Goal: Information Seeking & Learning: Learn about a topic

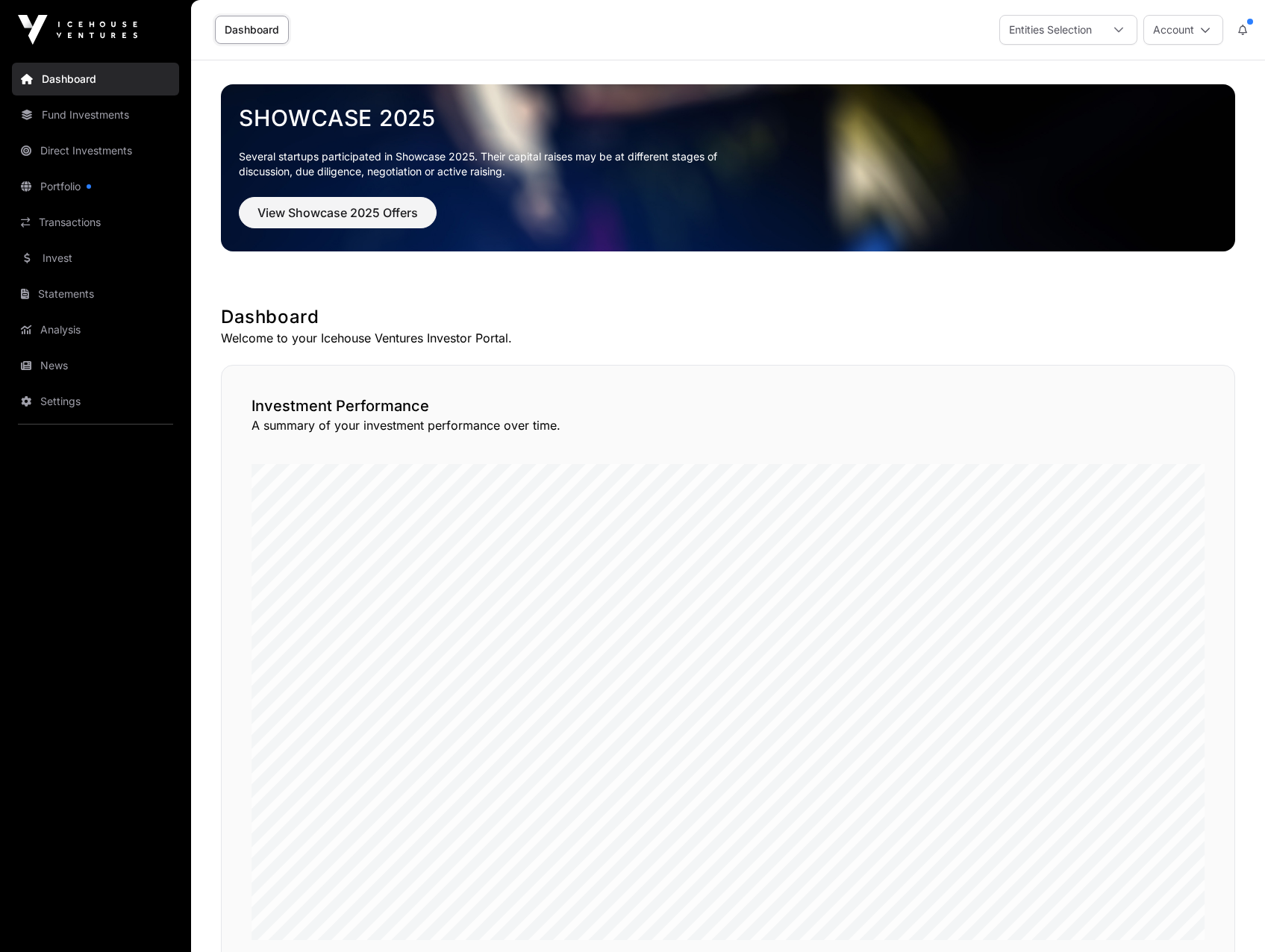
click at [71, 186] on link "Portfolio" at bounding box center [95, 186] width 167 height 33
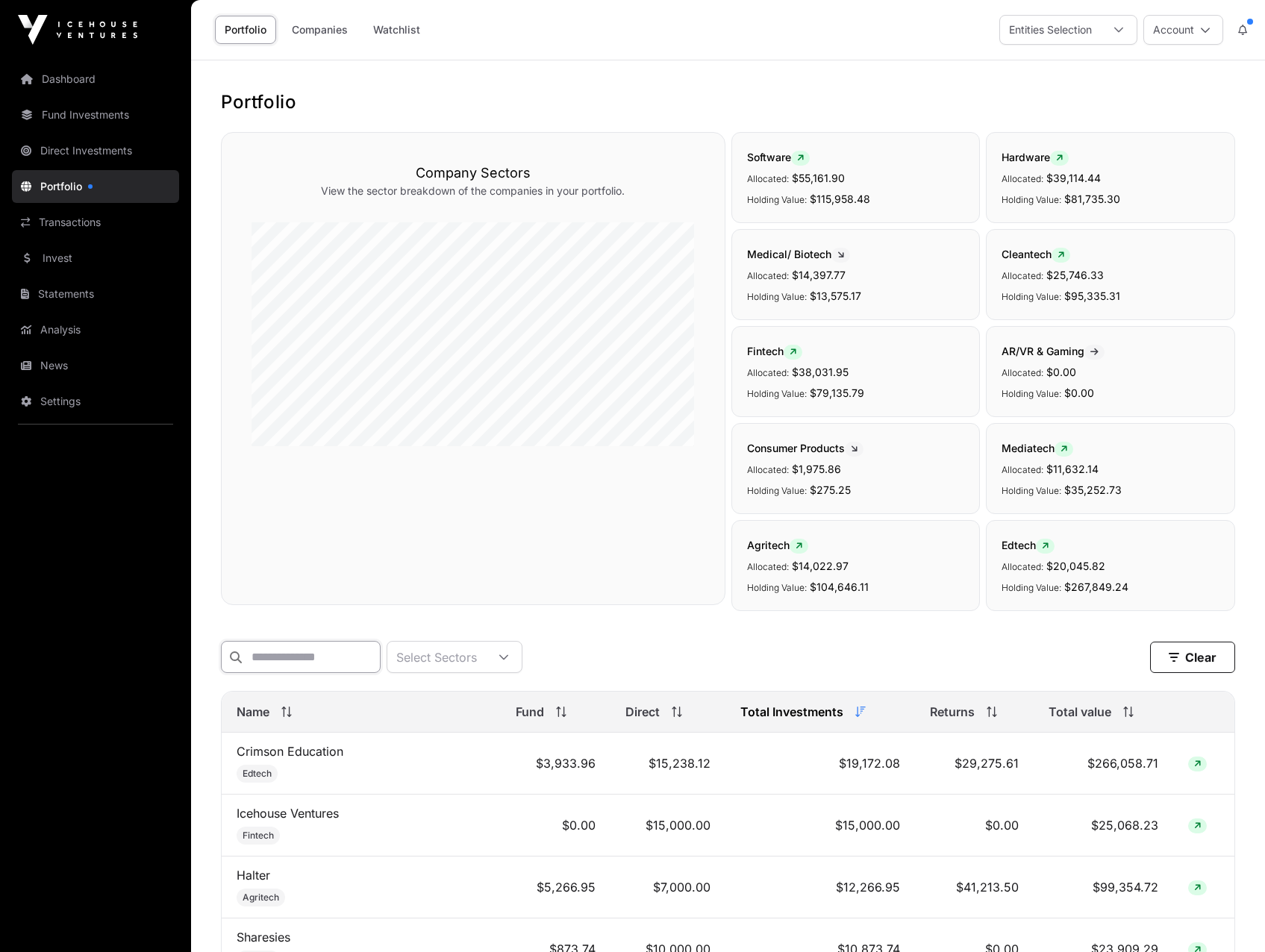
click at [362, 672] on input "text" at bounding box center [300, 656] width 160 height 32
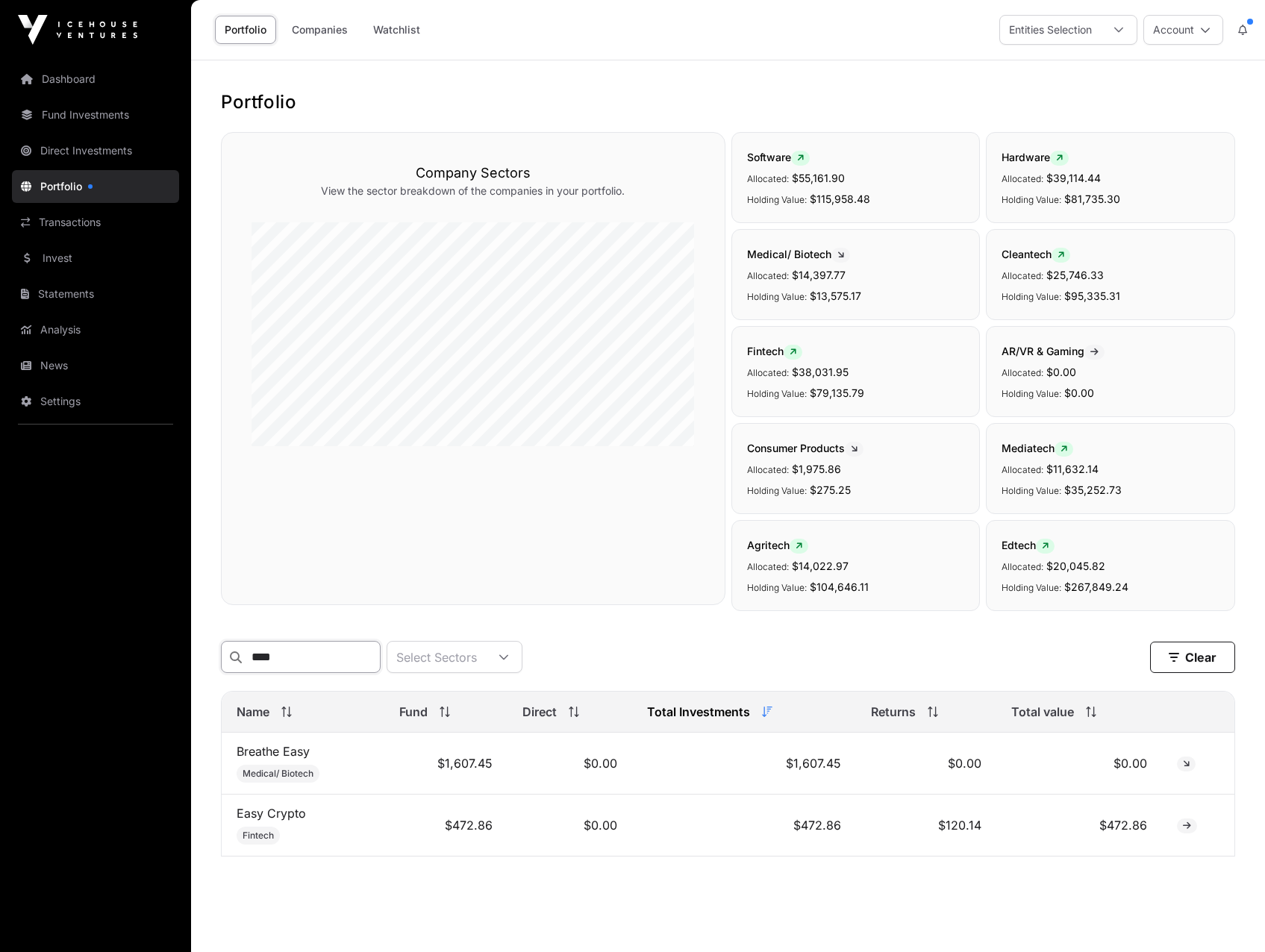
type input "****"
click at [271, 821] on link "Easy Crypto" at bounding box center [271, 813] width 70 height 15
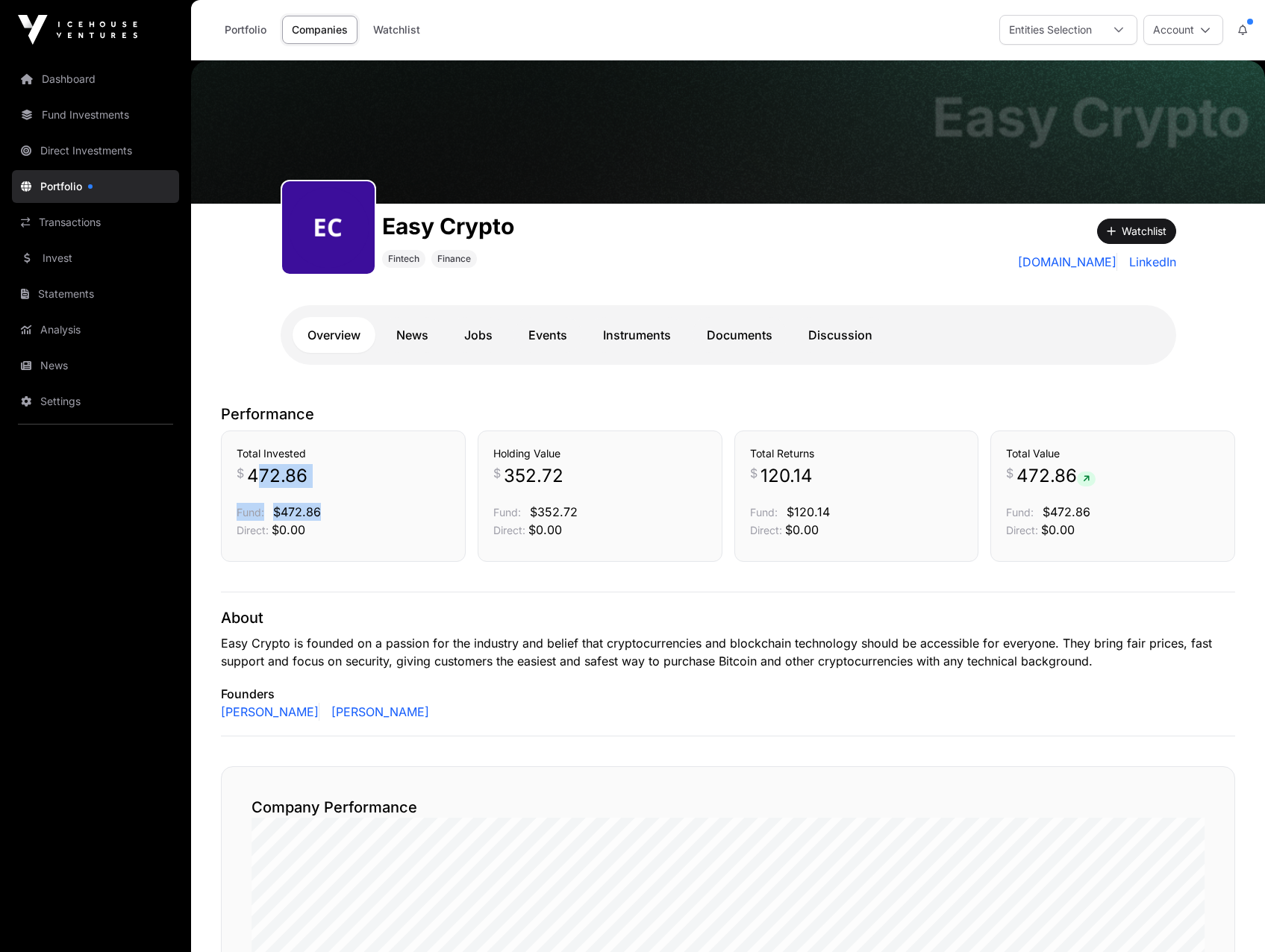
drag, startPoint x: 258, startPoint y: 482, endPoint x: 345, endPoint y: 489, distance: 87.3
click at [344, 489] on div "Total Invested $ 472.86 Fund: $472.86 Direct: $0.00" at bounding box center [344, 493] width 213 height 92
drag, startPoint x: 345, startPoint y: 489, endPoint x: 805, endPoint y: 626, distance: 480.0
click at [805, 626] on p "About" at bounding box center [728, 617] width 1015 height 21
drag, startPoint x: 766, startPoint y: 480, endPoint x: 882, endPoint y: 487, distance: 116.2
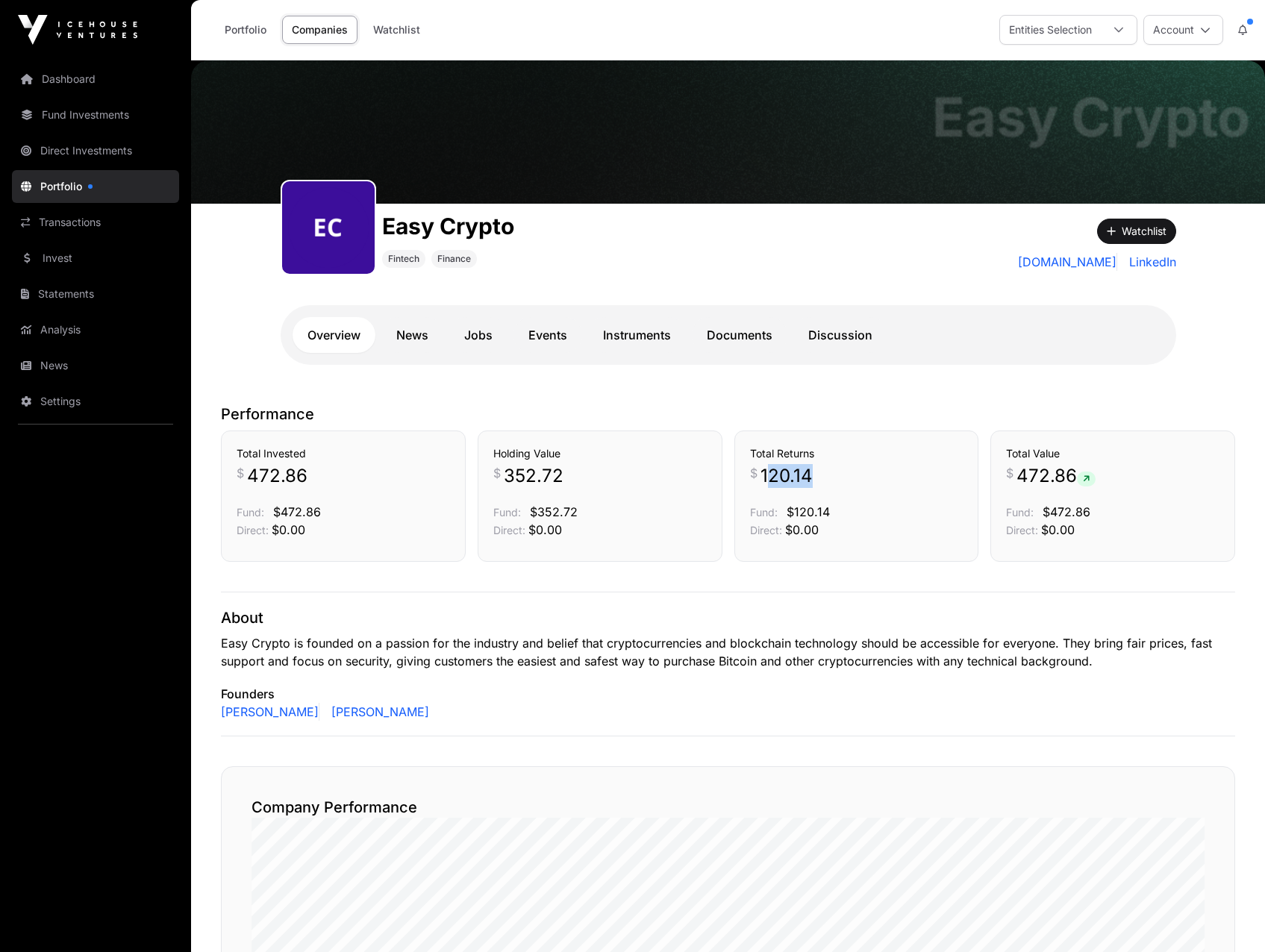
click at [882, 487] on p "$ 120.14" at bounding box center [856, 476] width 213 height 24
drag, startPoint x: 882, startPoint y: 487, endPoint x: 899, endPoint y: 651, distance: 164.9
click at [899, 651] on p "Easy Crypto is founded on a passion for the industry and belief that cryptocurr…" at bounding box center [728, 652] width 1015 height 36
drag, startPoint x: 490, startPoint y: 476, endPoint x: 574, endPoint y: 472, distance: 84.1
click at [574, 472] on div "Holding Value $ 352.72 Fund: $352.72 Direct: $0.00" at bounding box center [599, 495] width 245 height 131
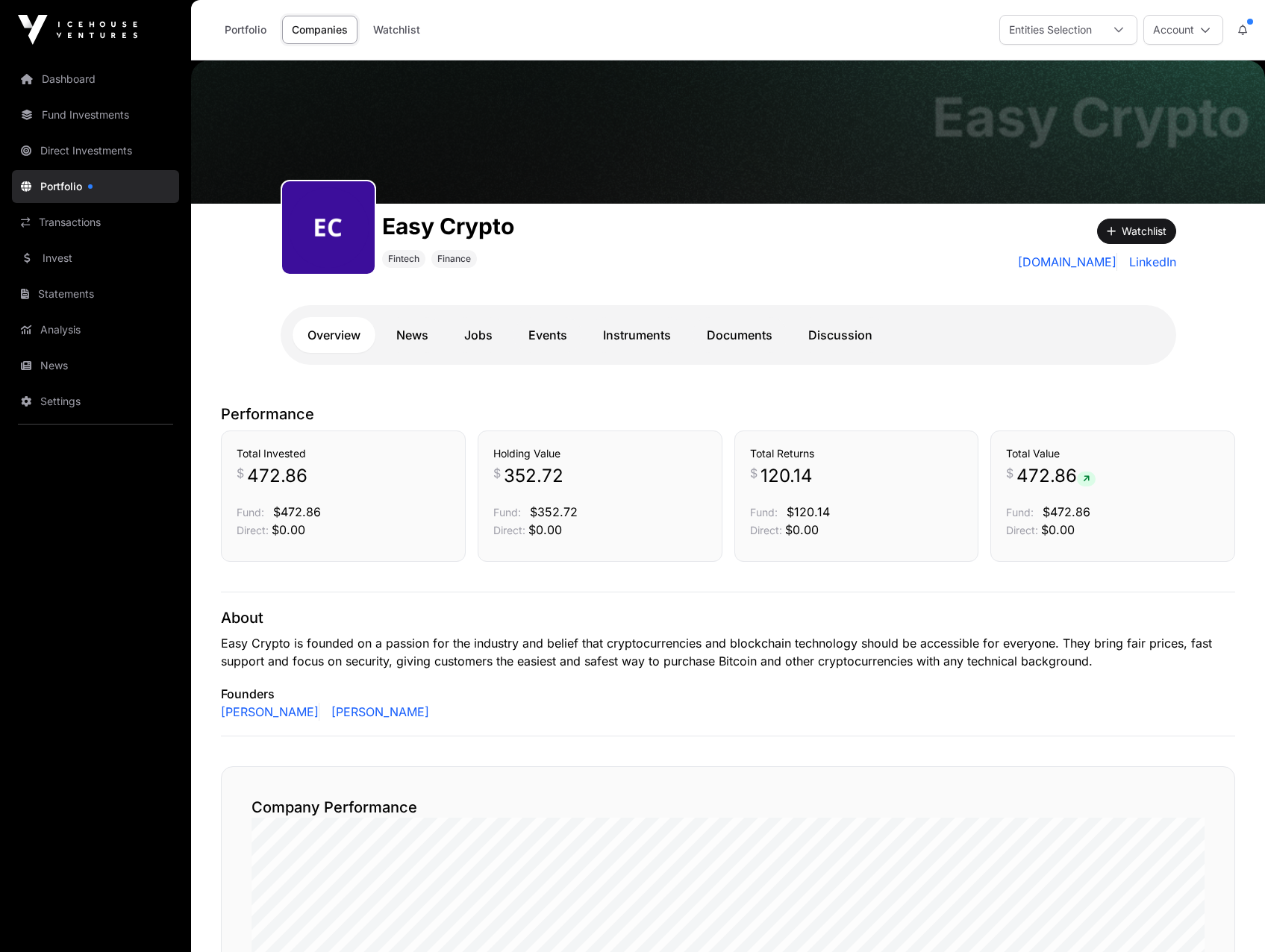
drag, startPoint x: 574, startPoint y: 472, endPoint x: 707, endPoint y: 599, distance: 183.9
click at [707, 599] on div "About Easy Crypto is founded on a passion for the industry and belief that cryp…" at bounding box center [728, 664] width 1015 height 145
click at [420, 343] on link "News" at bounding box center [412, 335] width 61 height 36
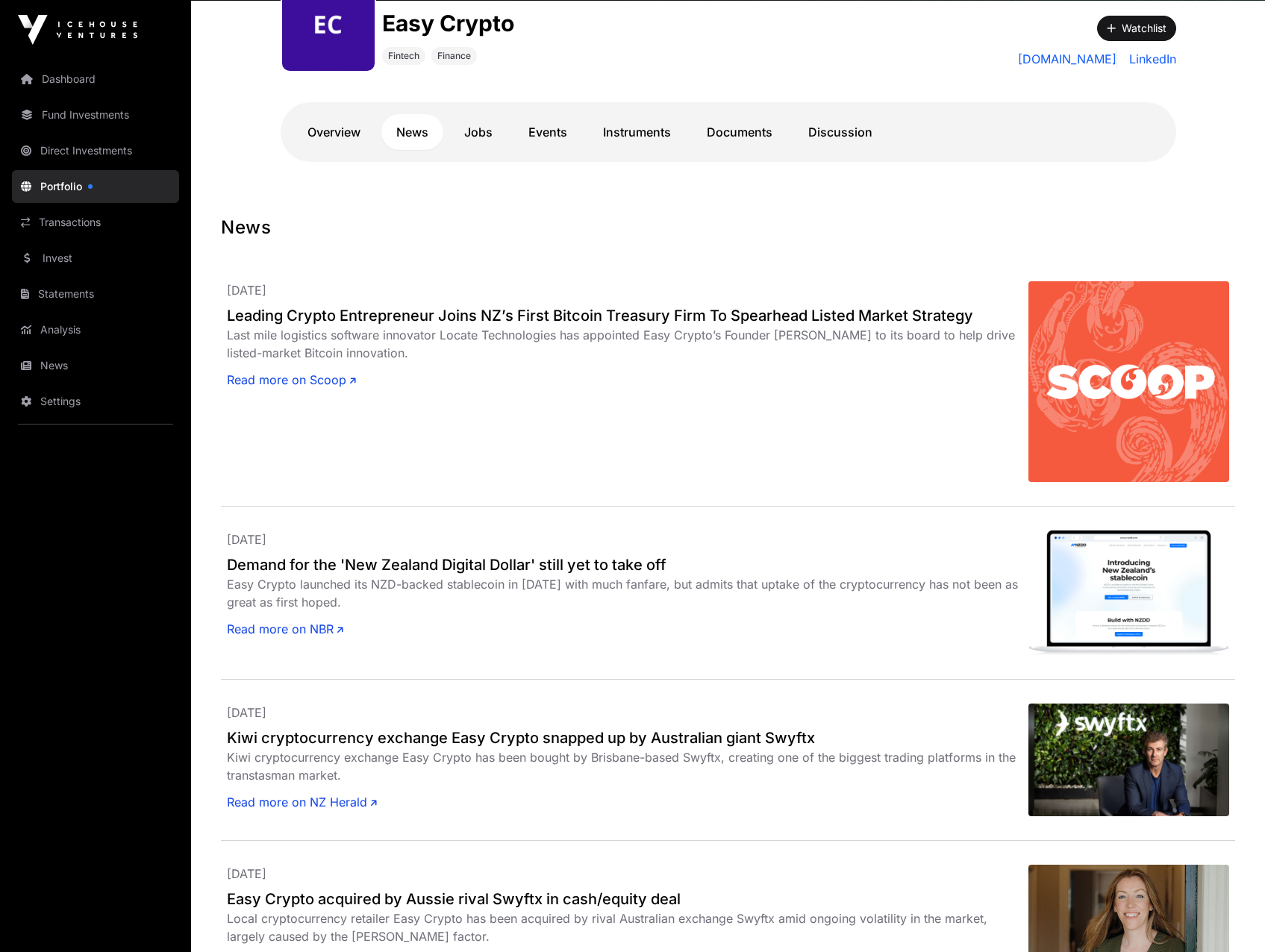
scroll to position [224, 0]
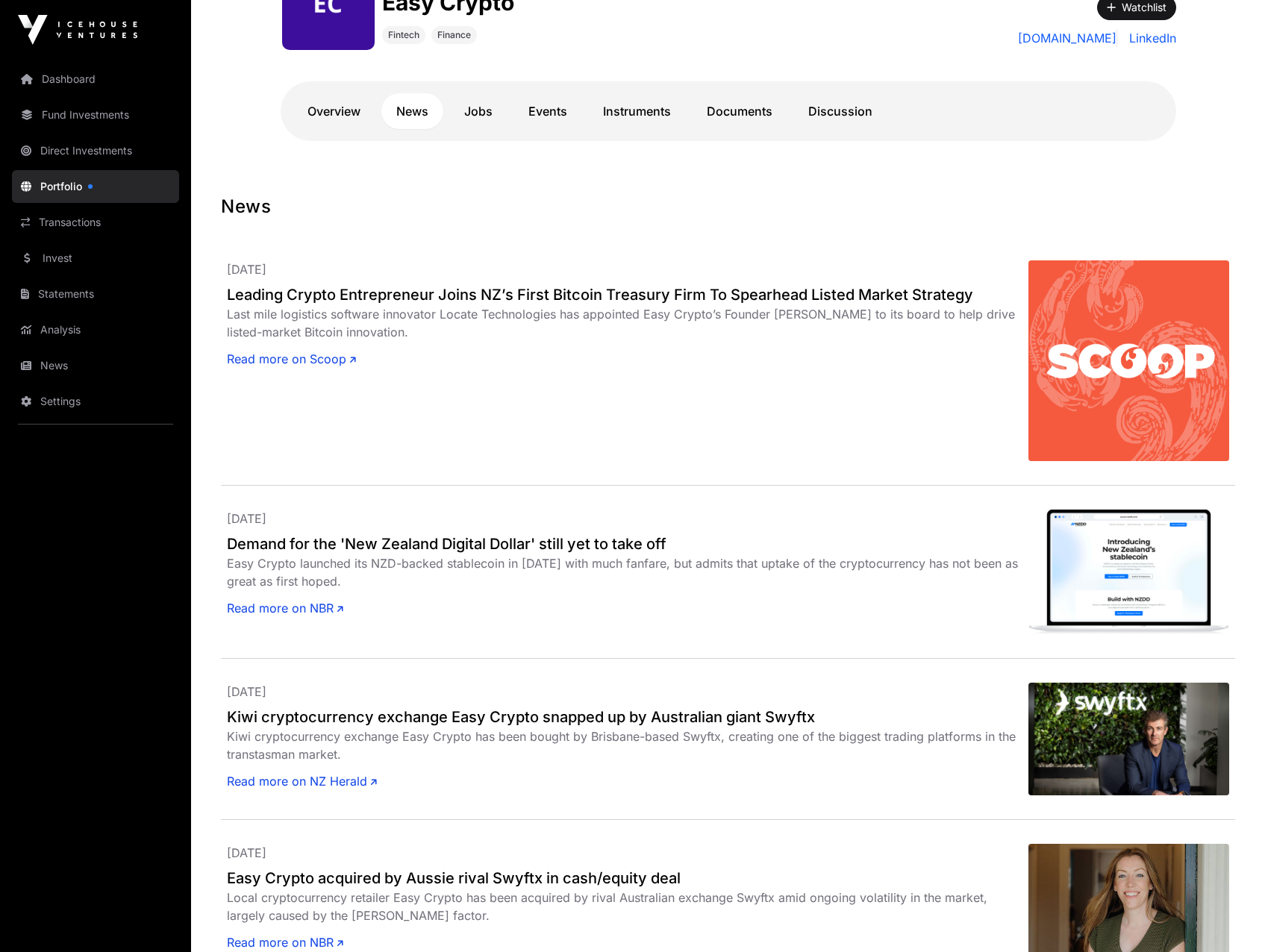
click at [554, 107] on link "Events" at bounding box center [548, 111] width 69 height 36
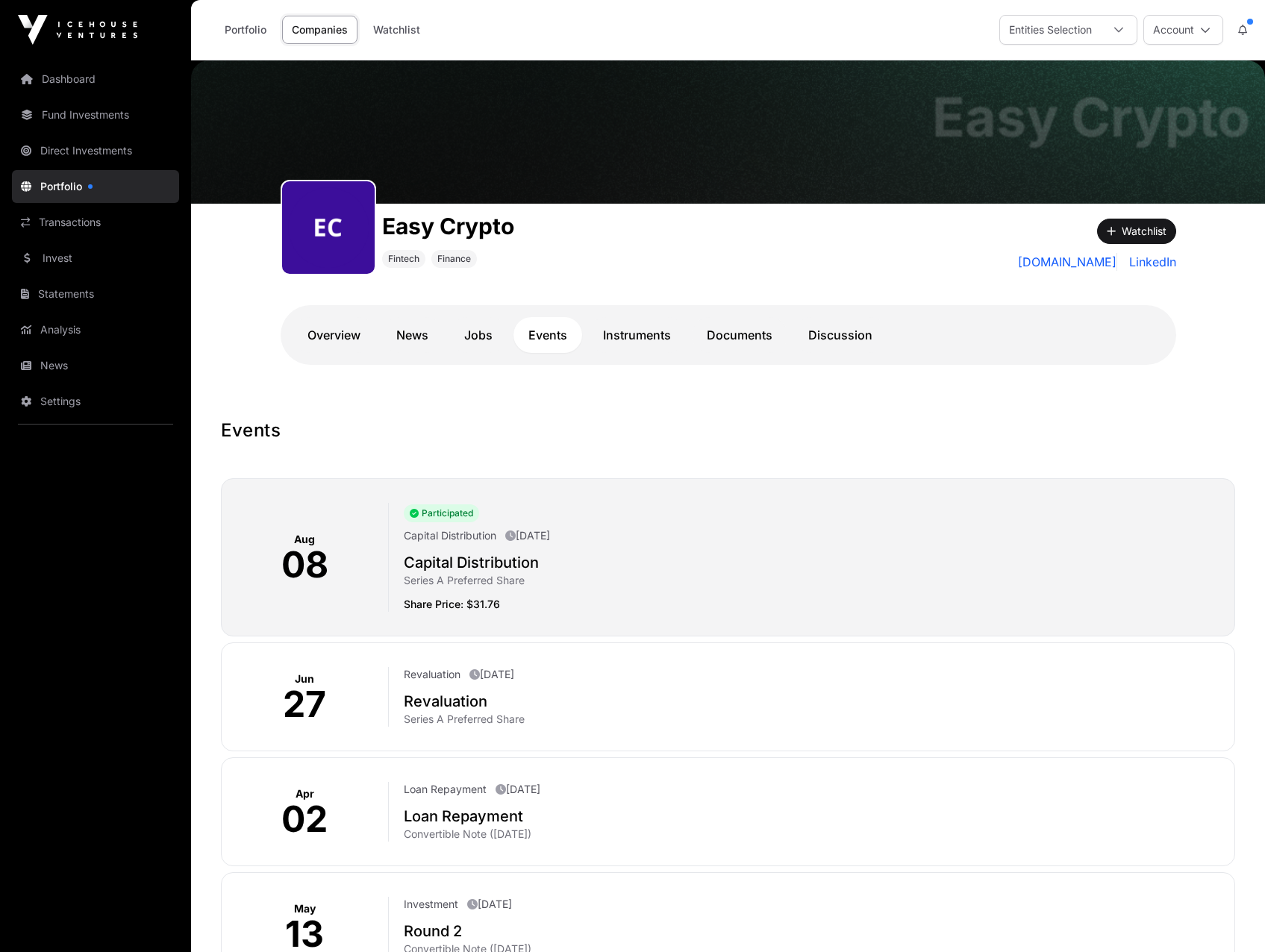
click at [371, 335] on link "Overview" at bounding box center [335, 335] width 83 height 36
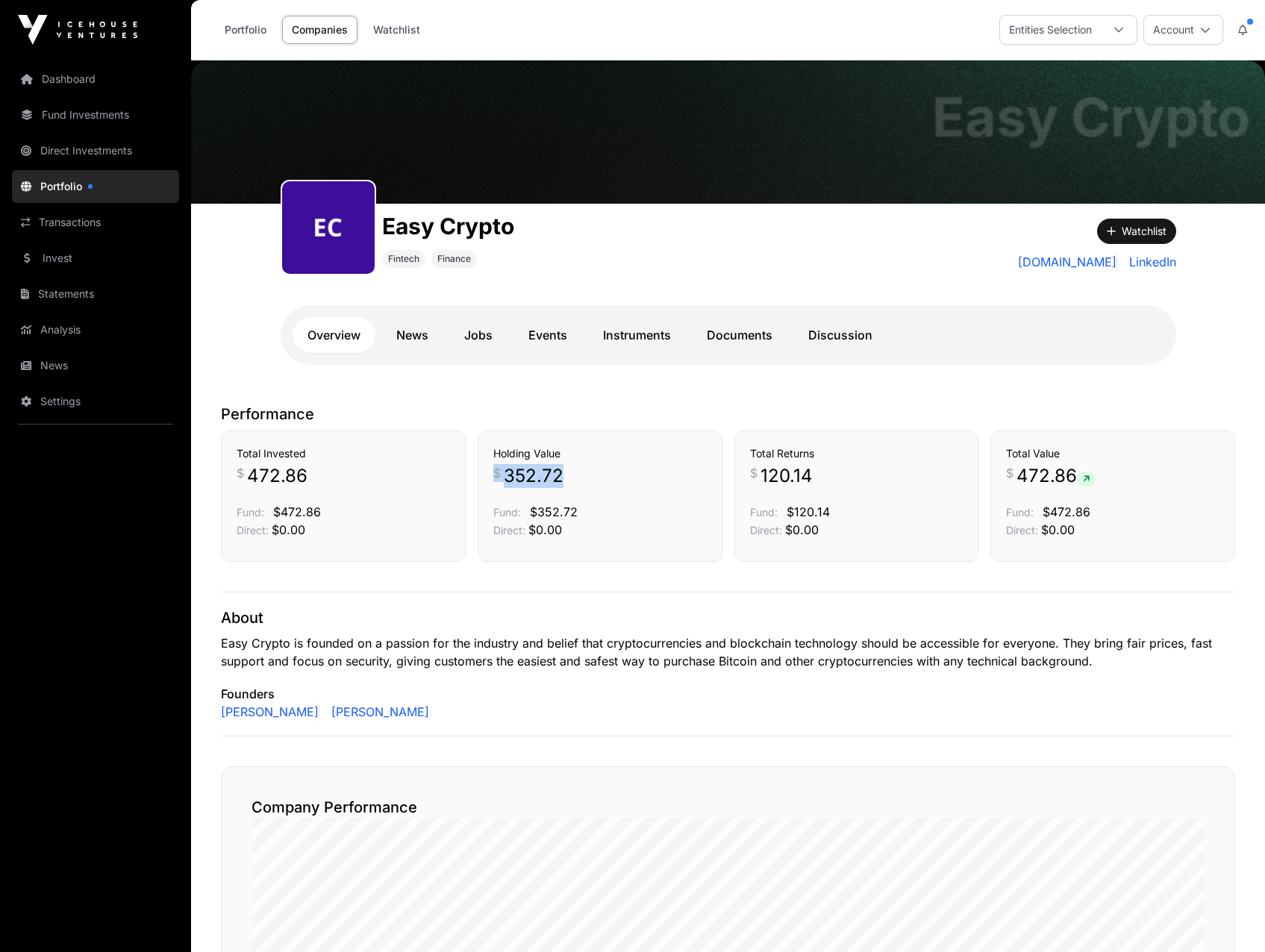
drag, startPoint x: 488, startPoint y: 476, endPoint x: 583, endPoint y: 485, distance: 95.4
click at [583, 485] on div "Holding Value $ 352.72 Fund: $352.72 Direct: $0.00" at bounding box center [599, 495] width 245 height 131
click at [549, 674] on div "About Easy Crypto is founded on a passion for the industry and belief that cryp…" at bounding box center [728, 664] width 1015 height 145
drag, startPoint x: 231, startPoint y: 510, endPoint x: 316, endPoint y: 509, distance: 85.0
click at [316, 509] on div "Total Invested $ 472.86 Fund: $472.86 Direct: $0.00" at bounding box center [343, 495] width 245 height 131
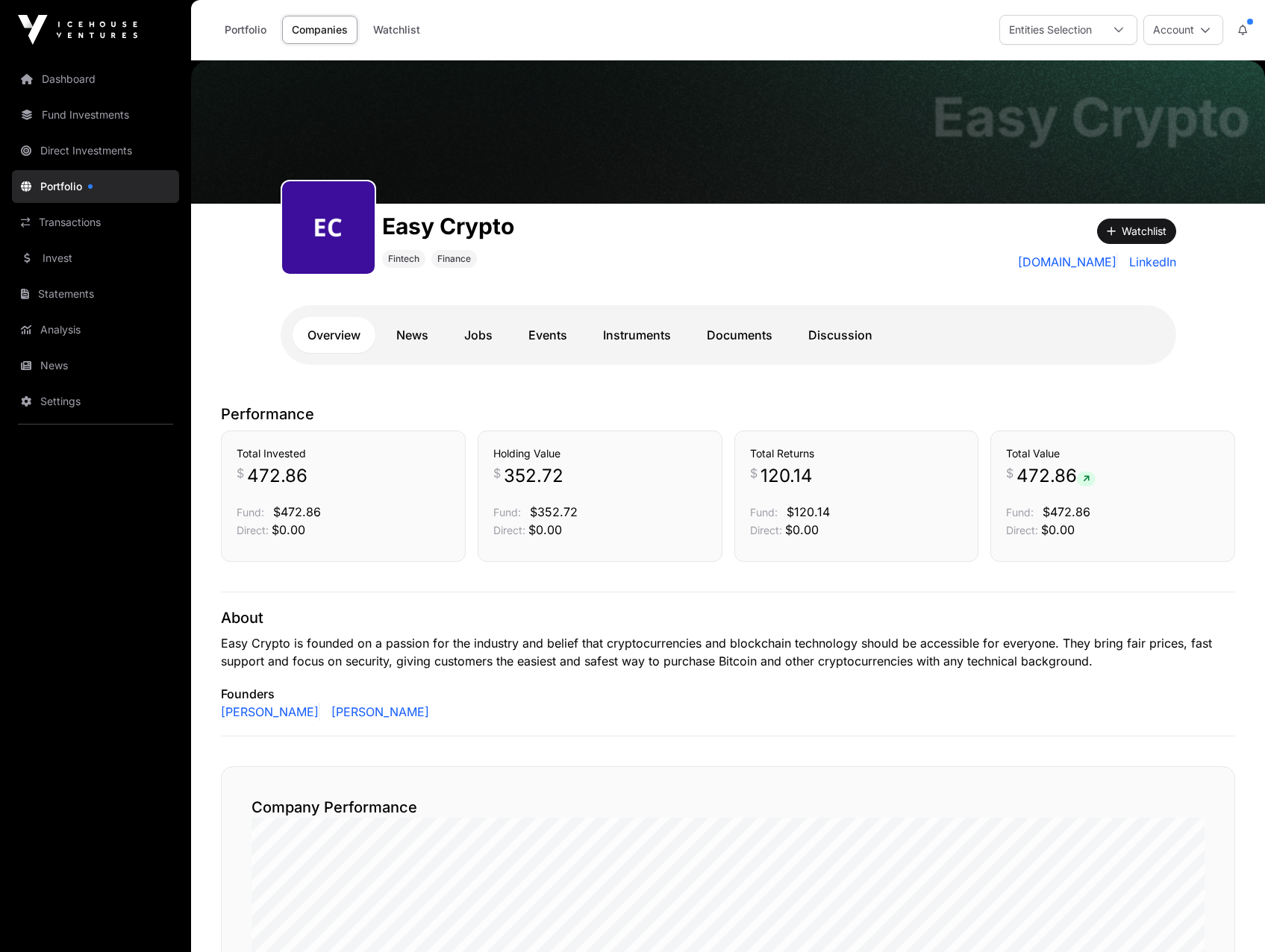
drag, startPoint x: 316, startPoint y: 509, endPoint x: 284, endPoint y: 542, distance: 46.0
click at [288, 545] on div "Total Invested $ 472.86 Fund: $472.86 Direct: $0.00" at bounding box center [343, 495] width 245 height 131
drag, startPoint x: 284, startPoint y: 542, endPoint x: 379, endPoint y: 533, distance: 95.4
click at [373, 533] on p "Direct: $0.00" at bounding box center [344, 530] width 213 height 18
drag, startPoint x: 379, startPoint y: 533, endPoint x: 472, endPoint y: 571, distance: 100.5
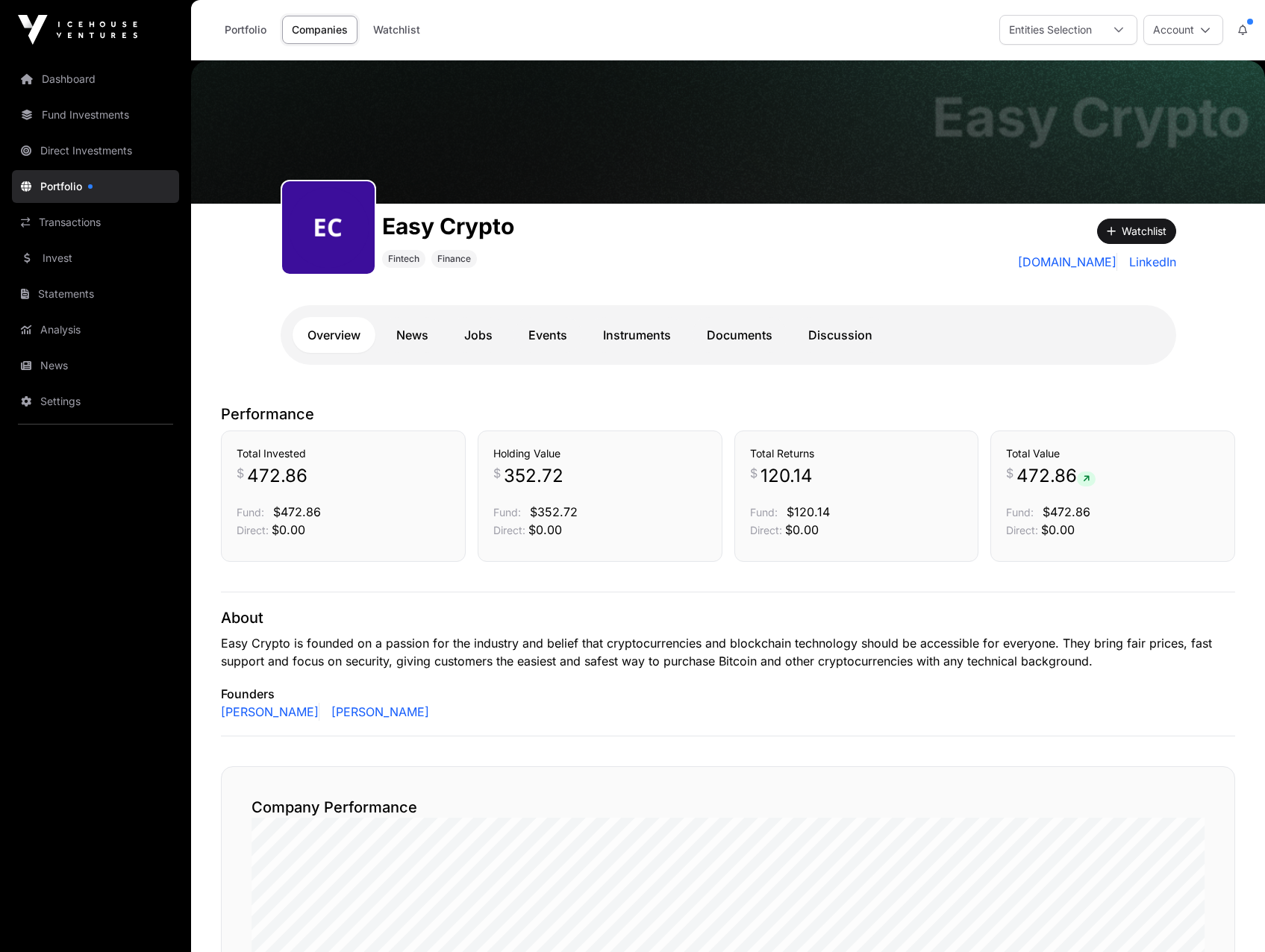
click at [92, 184] on link "Portfolio" at bounding box center [95, 186] width 167 height 33
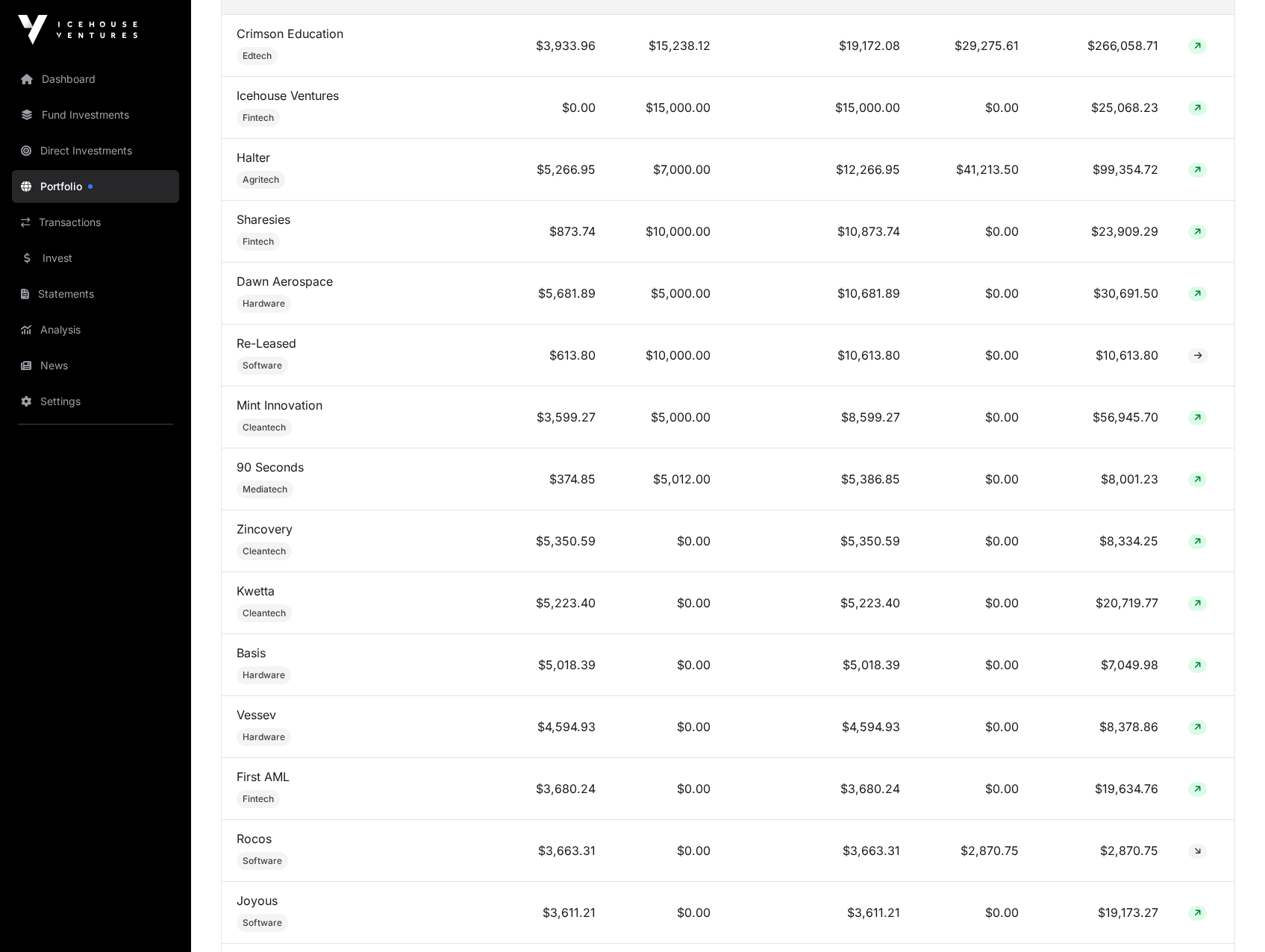
scroll to position [672, 0]
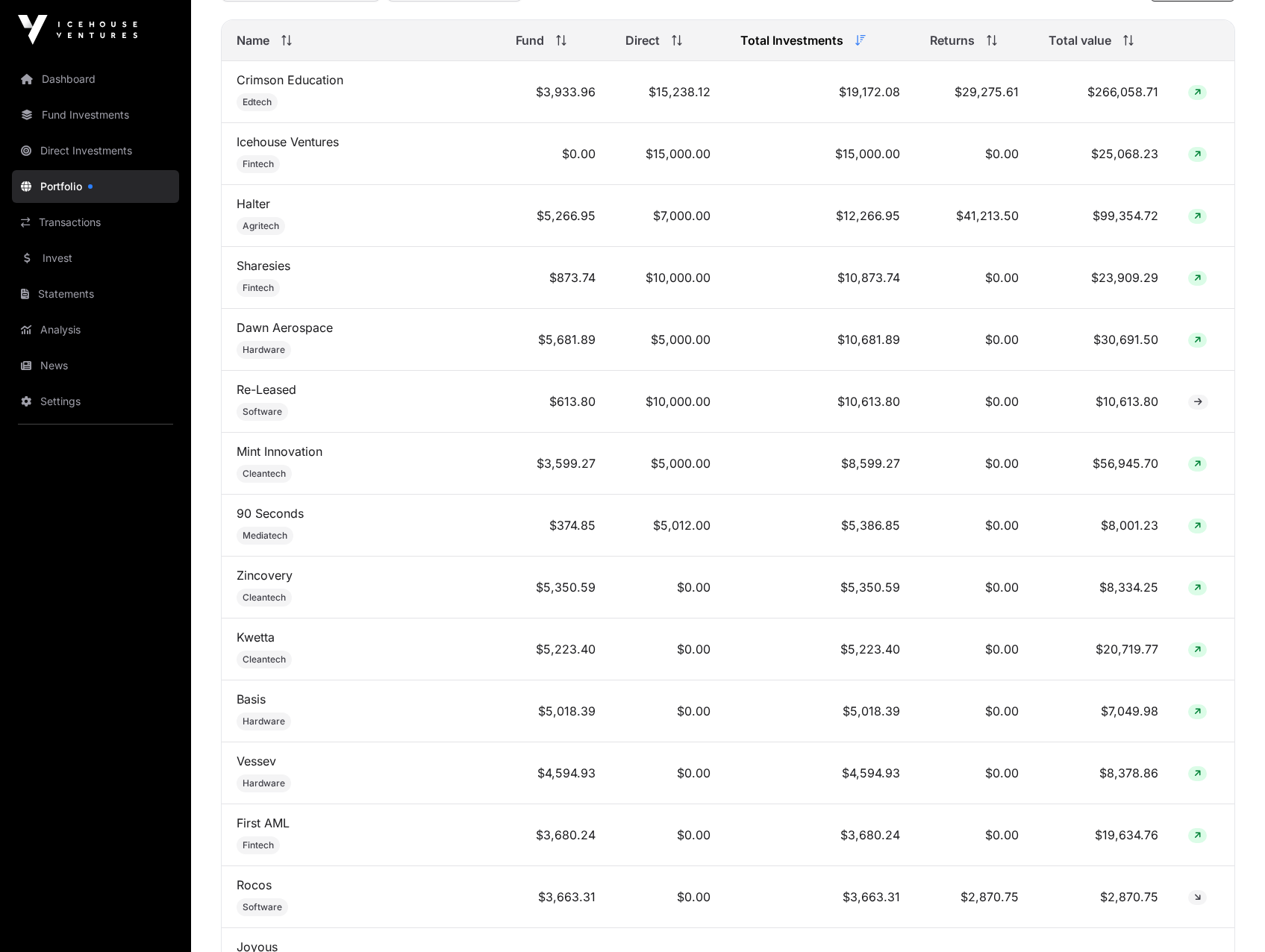
click at [303, 459] on link "Mint Innovation" at bounding box center [279, 451] width 86 height 15
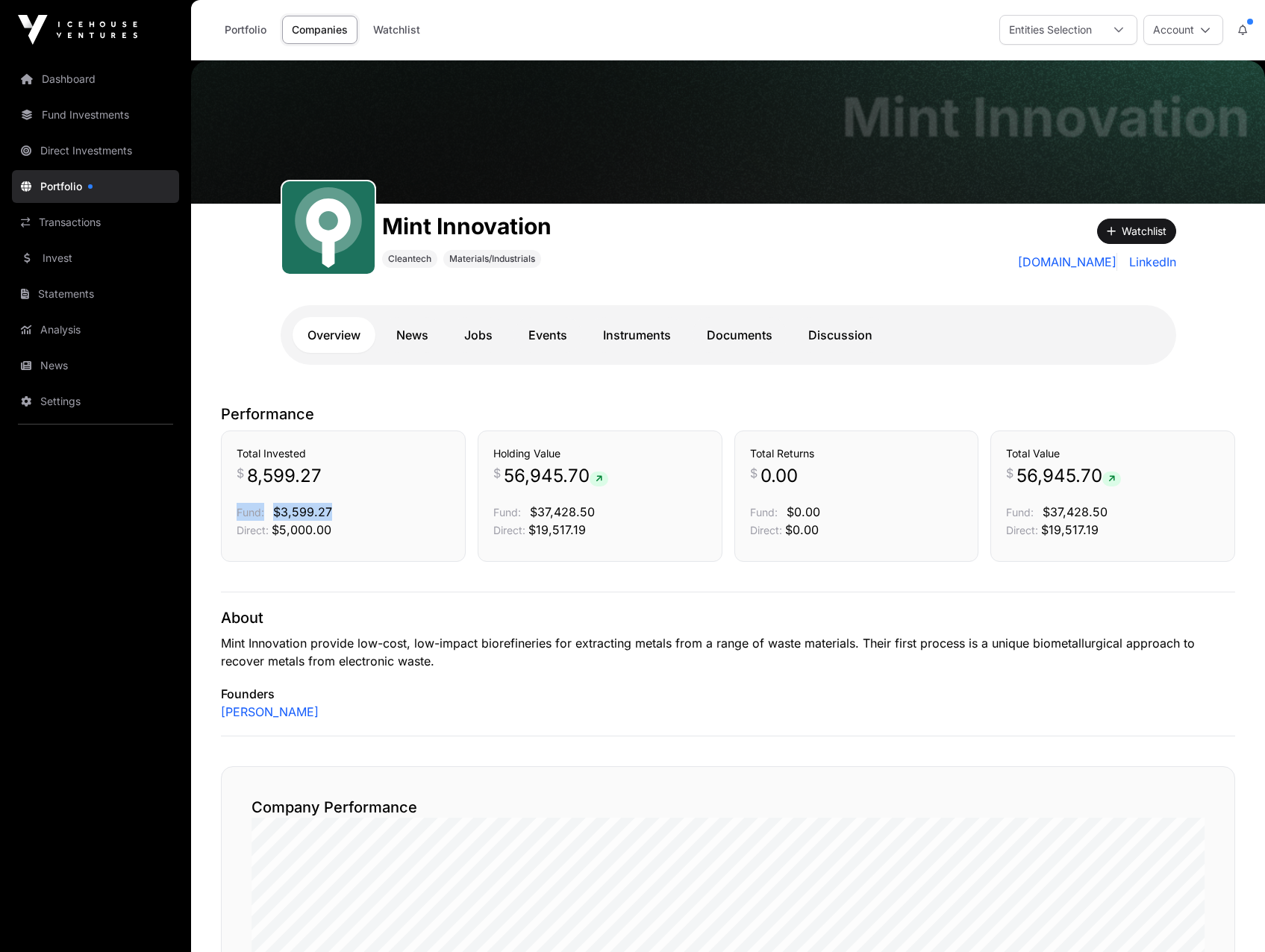
drag, startPoint x: 231, startPoint y: 506, endPoint x: 332, endPoint y: 510, distance: 101.1
click at [332, 510] on div "Total Invested $ 8,599.27 Fund: $3,599.27 Direct: $5,000.00" at bounding box center [343, 495] width 245 height 131
drag, startPoint x: 332, startPoint y: 510, endPoint x: 248, endPoint y: 553, distance: 94.4
click at [248, 553] on div "Total Invested $ 8,599.27 Fund: $3,599.27 Direct: $5,000.00" at bounding box center [343, 495] width 245 height 131
drag, startPoint x: 231, startPoint y: 533, endPoint x: 332, endPoint y: 538, distance: 101.1
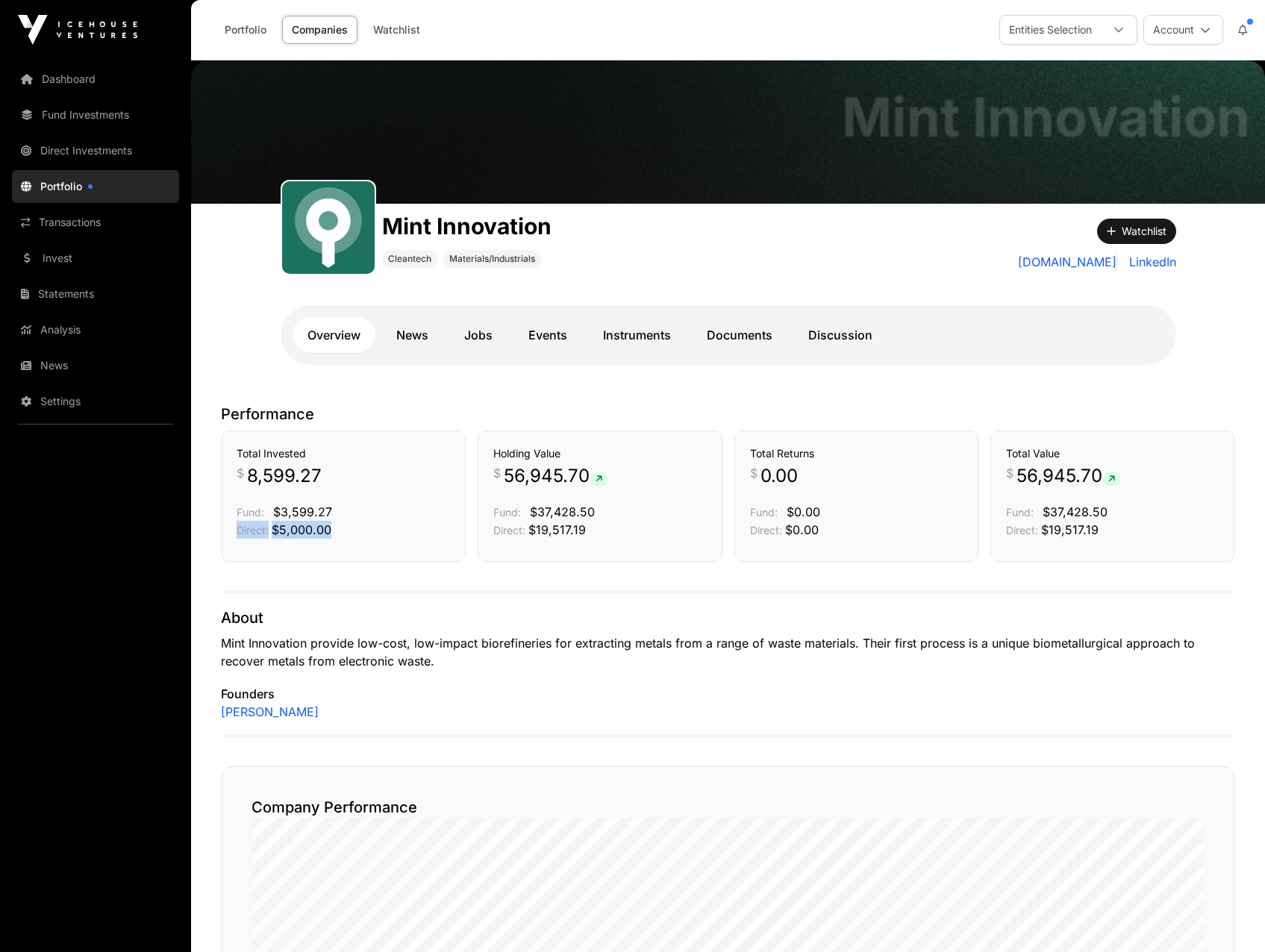
click at [332, 538] on div "Total Invested $ 8,599.27 Fund: $3,599.27 Direct: $5,000.00" at bounding box center [343, 495] width 245 height 131
click at [332, 538] on p "Direct: $5,000.00" at bounding box center [344, 530] width 213 height 18
drag, startPoint x: 498, startPoint y: 478, endPoint x: 586, endPoint y: 487, distance: 88.5
click at [586, 487] on p "$ 56,945.70" at bounding box center [599, 476] width 213 height 24
click at [705, 687] on p "Founders" at bounding box center [728, 694] width 1015 height 18
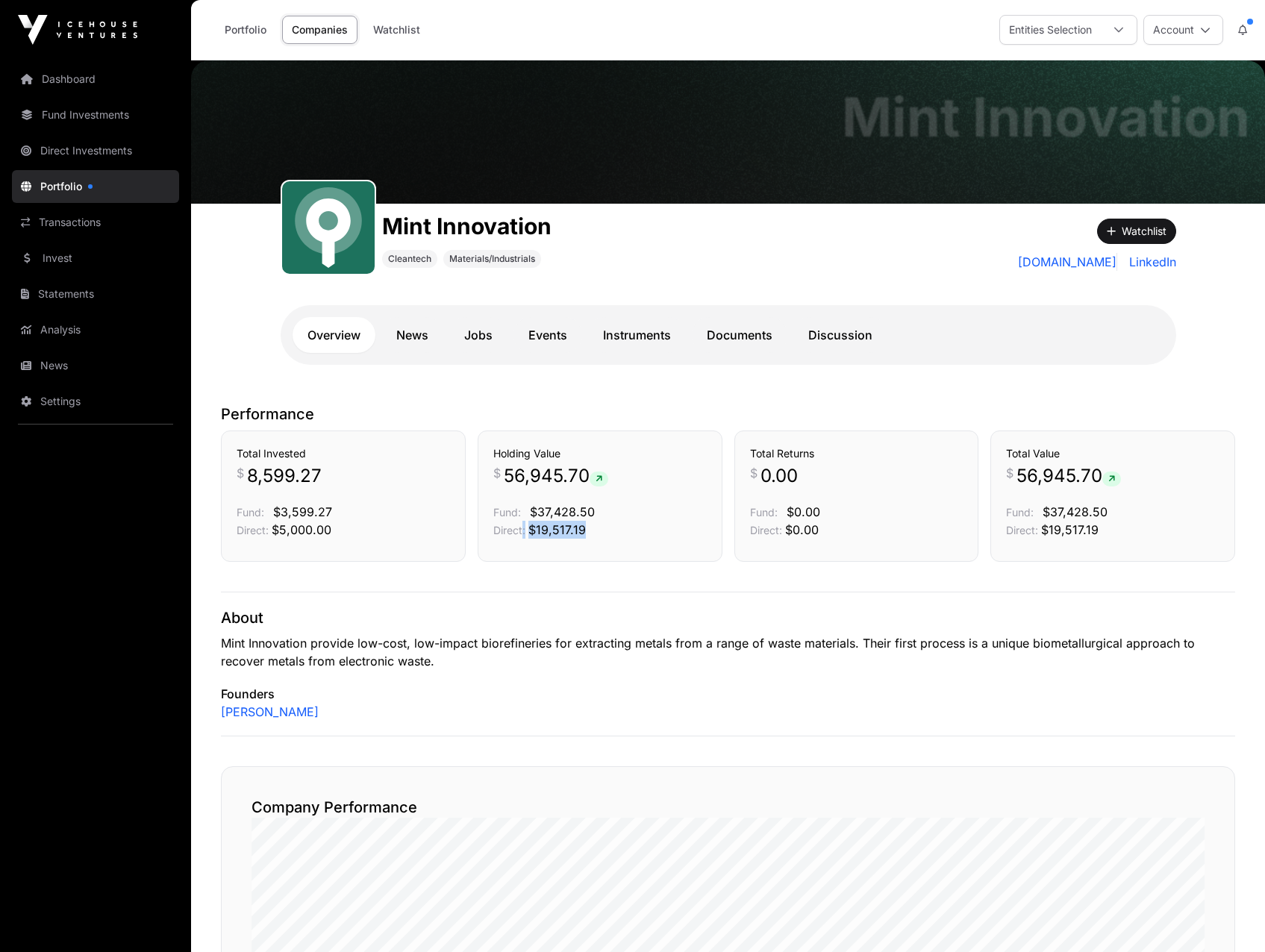
drag, startPoint x: 524, startPoint y: 528, endPoint x: 606, endPoint y: 532, distance: 82.1
click at [606, 532] on p "Direct: $19,517.19" at bounding box center [599, 530] width 213 height 18
drag, startPoint x: 606, startPoint y: 532, endPoint x: 437, endPoint y: 527, distance: 169.1
click at [437, 527] on p "Direct: $5,000.00" at bounding box center [344, 530] width 213 height 18
drag, startPoint x: 245, startPoint y: 510, endPoint x: 363, endPoint y: 514, distance: 118.1
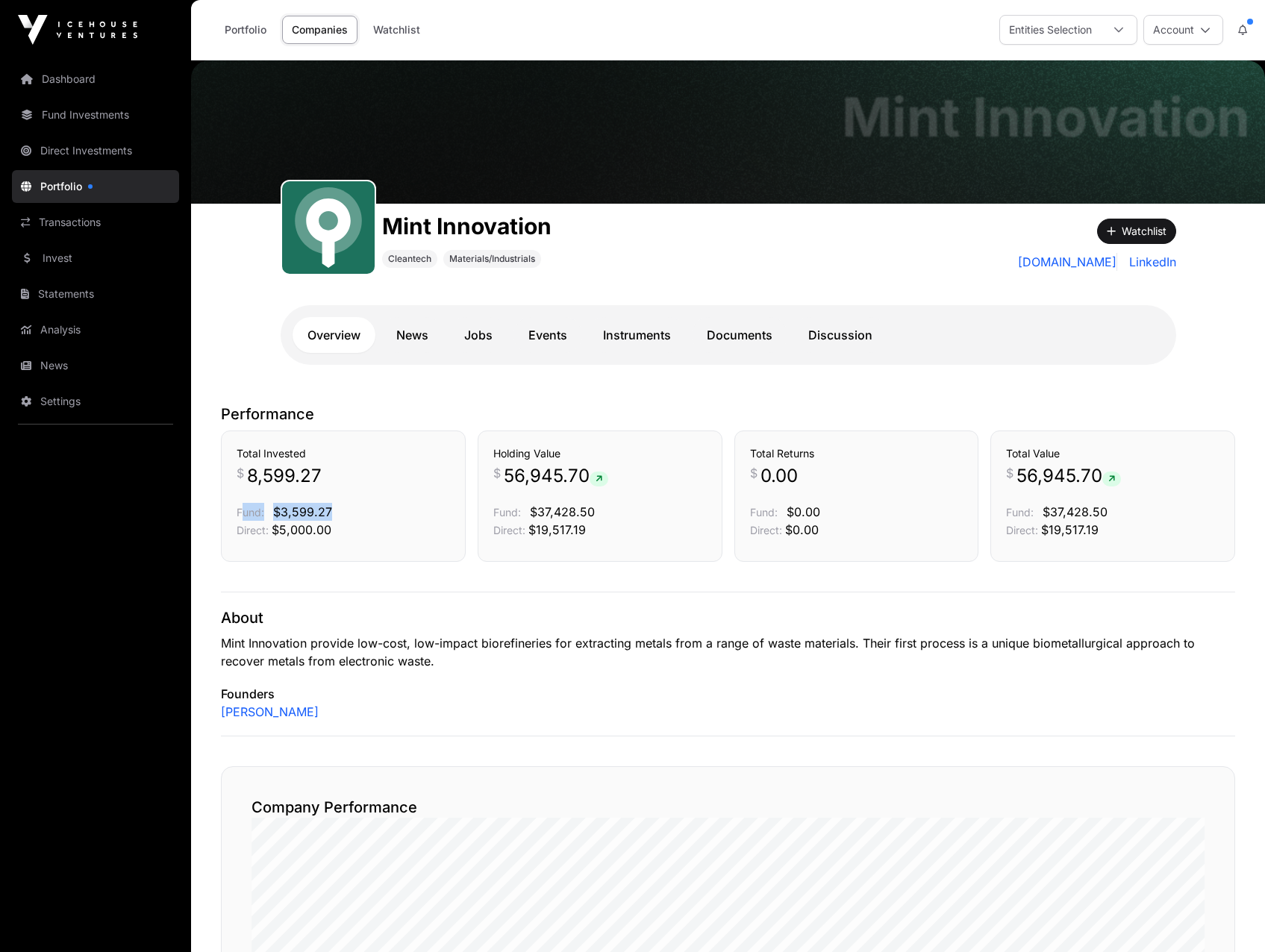
click at [363, 514] on p "Fund: $3,599.27" at bounding box center [344, 512] width 213 height 18
drag, startPoint x: 363, startPoint y: 514, endPoint x: 500, endPoint y: 510, distance: 137.1
click at [500, 510] on div "Holding Value $ 56,945.70 Fund: $37,428.50 Direct: $19,517.19" at bounding box center [599, 495] width 245 height 131
drag, startPoint x: 500, startPoint y: 510, endPoint x: 522, endPoint y: 509, distance: 22.0
click at [522, 509] on p "Fund: $37,428.50" at bounding box center [599, 512] width 213 height 18
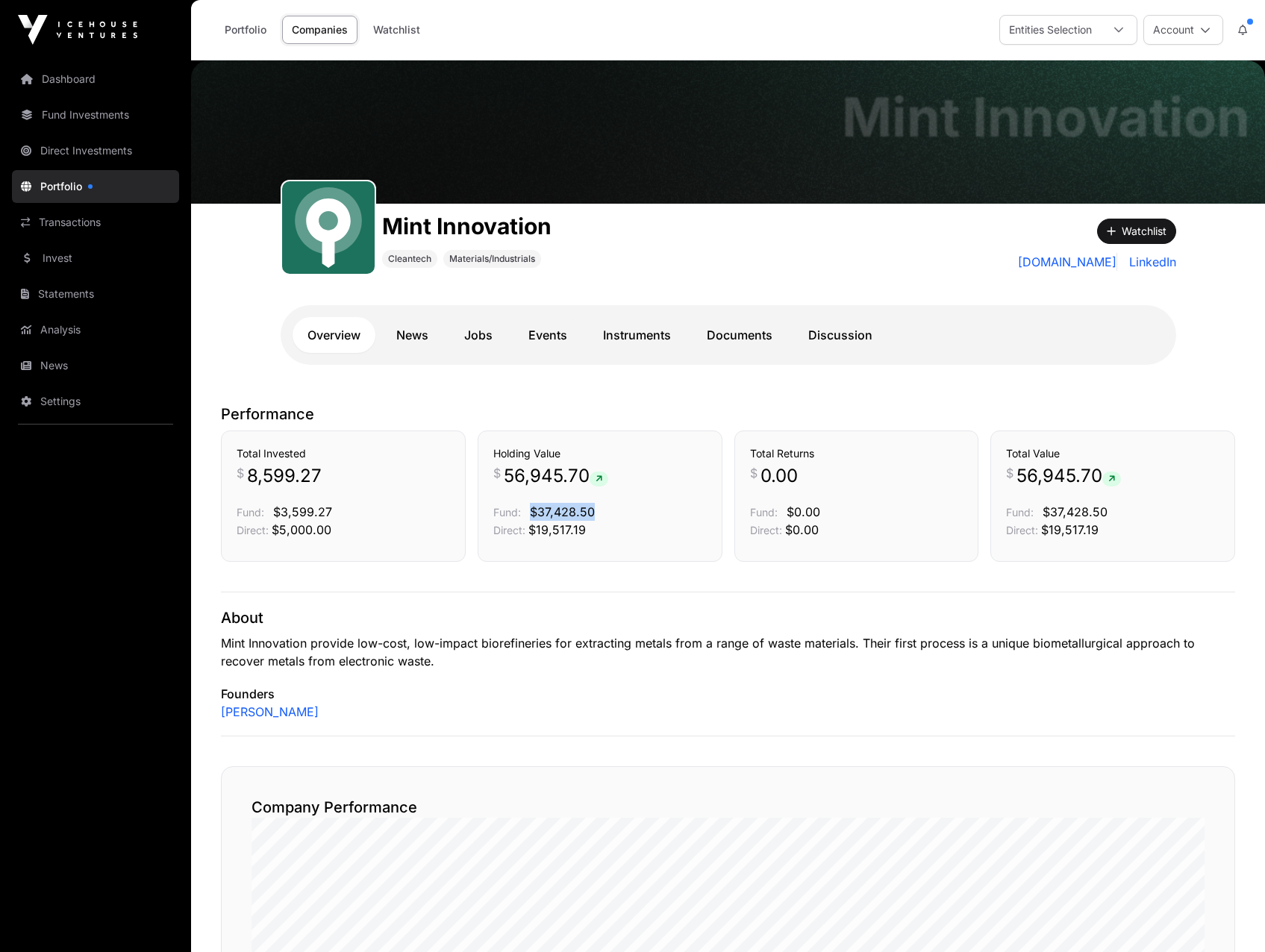
drag, startPoint x: 522, startPoint y: 509, endPoint x: 613, endPoint y: 509, distance: 91.0
click at [613, 509] on p "Fund: $37,428.50" at bounding box center [599, 512] width 213 height 18
drag, startPoint x: 613, startPoint y: 509, endPoint x: 621, endPoint y: 663, distance: 154.2
click at [621, 663] on p "Mint Innovation provide low-cost, low-impact biorefineries for extracting metal…" at bounding box center [728, 652] width 1015 height 36
